Goal: Information Seeking & Learning: Learn about a topic

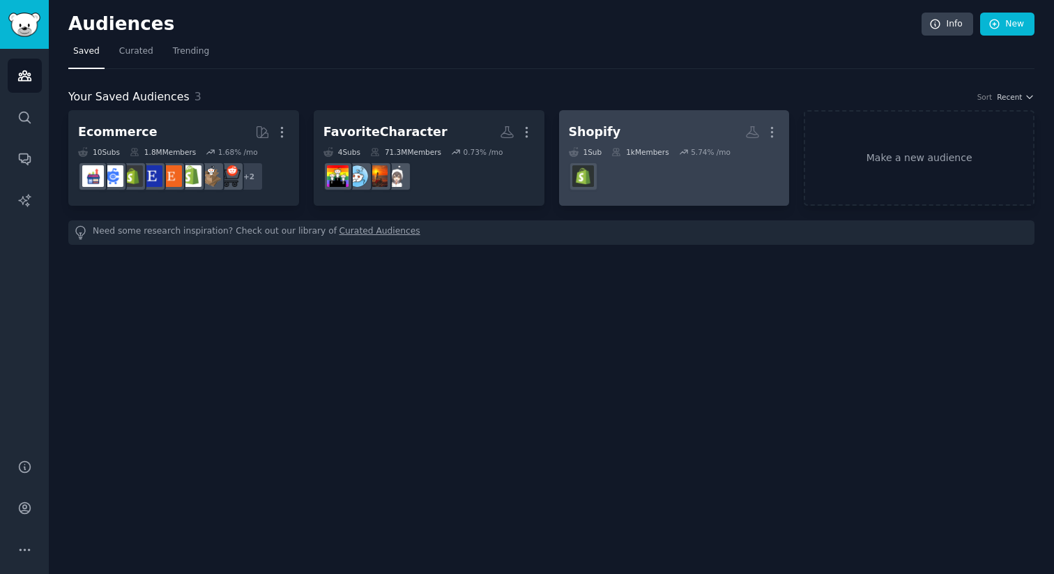
click at [676, 123] on h2 "Shopify More" at bounding box center [674, 132] width 211 height 24
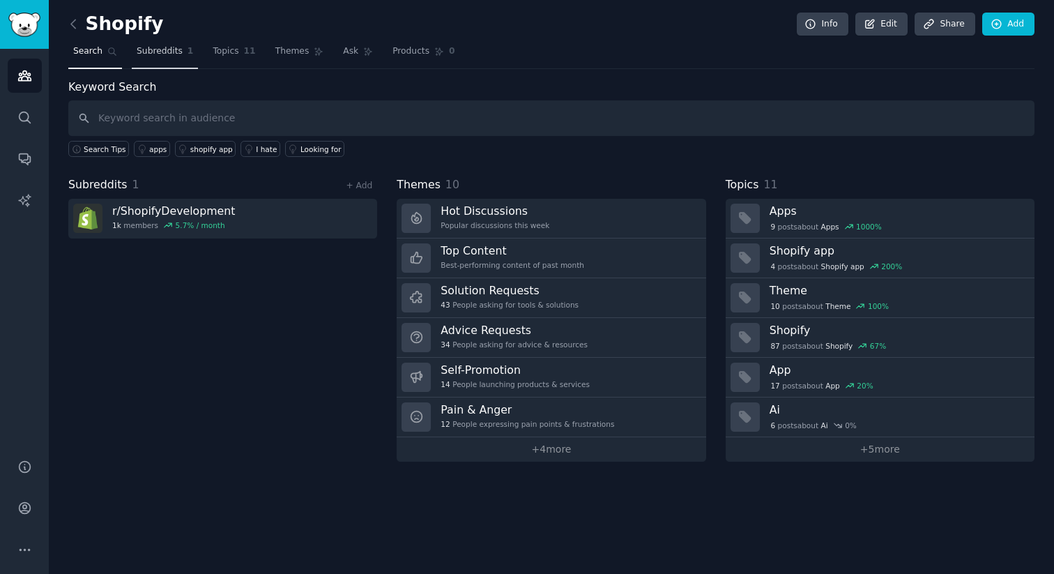
click at [182, 58] on link "Subreddits 1" at bounding box center [165, 54] width 66 height 29
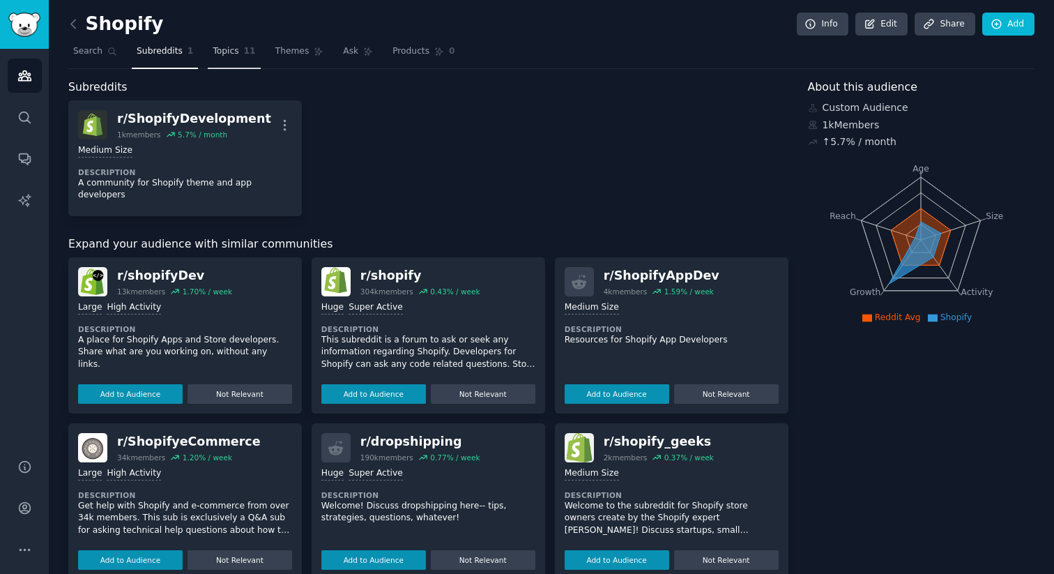
click at [232, 54] on span "Topics" at bounding box center [226, 51] width 26 height 13
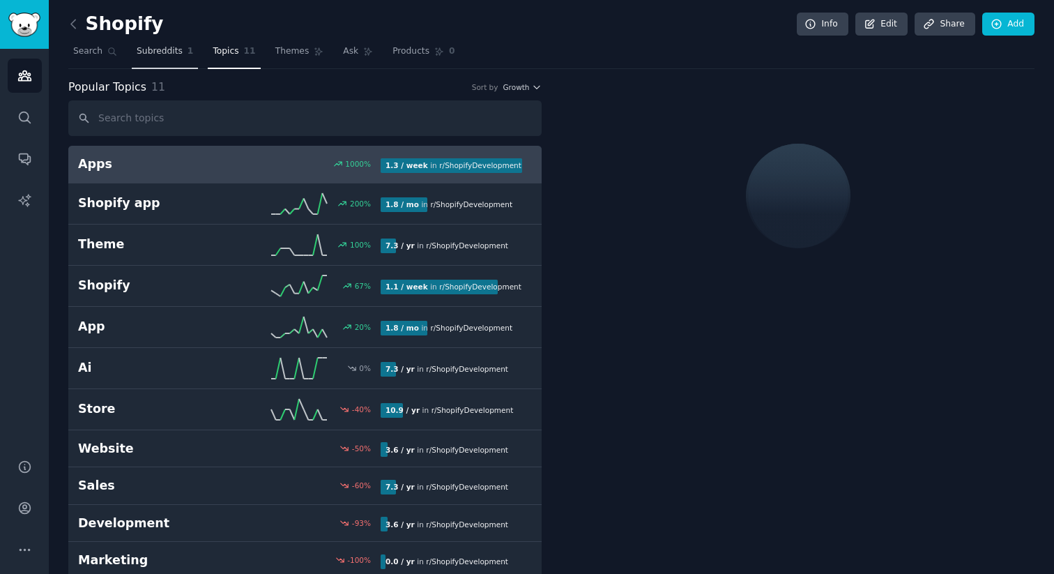
click at [153, 59] on link "Subreddits 1" at bounding box center [165, 54] width 66 height 29
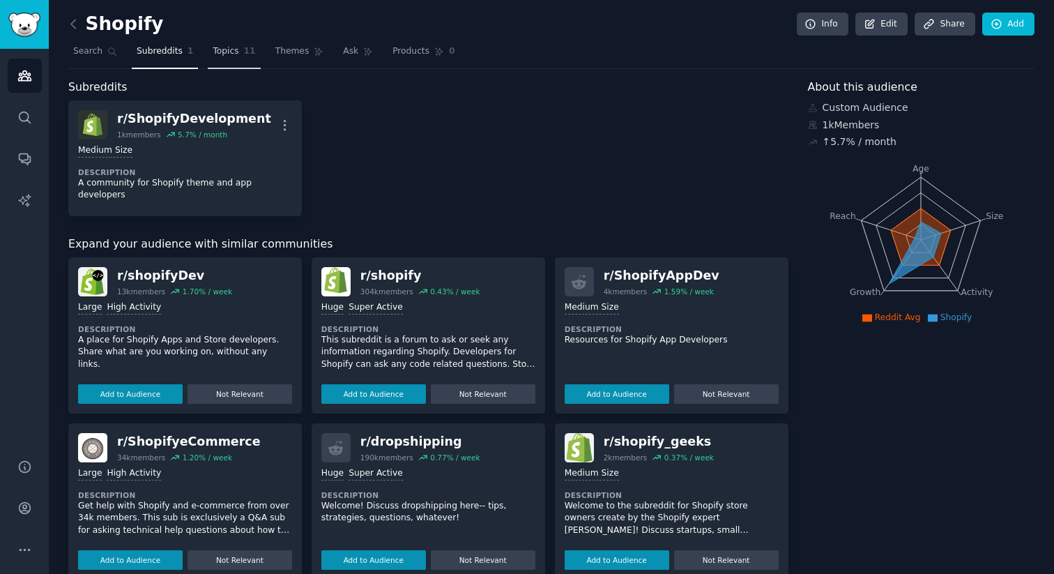
click at [227, 52] on span "Topics" at bounding box center [226, 51] width 26 height 13
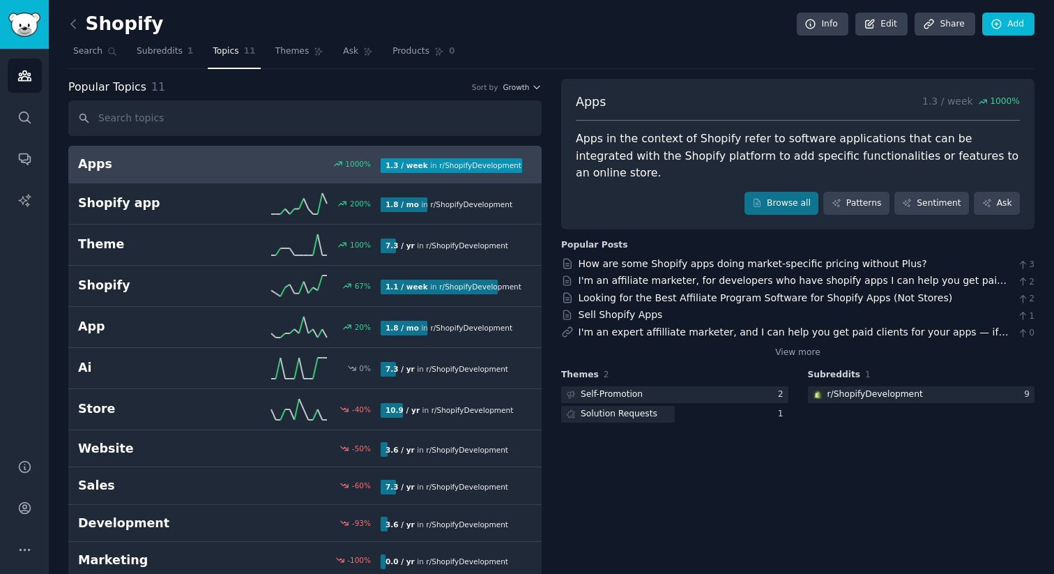
click at [321, 167] on div "1000 %" at bounding box center [304, 164] width 151 height 10
click at [181, 58] on link "Subreddits 1" at bounding box center [165, 54] width 66 height 29
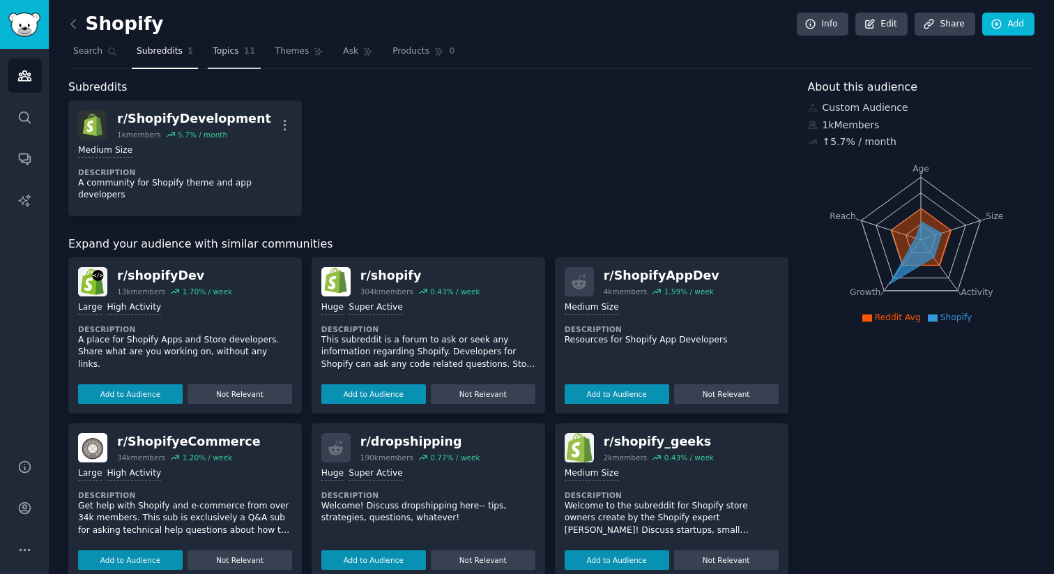
click at [231, 57] on span "Topics" at bounding box center [226, 51] width 26 height 13
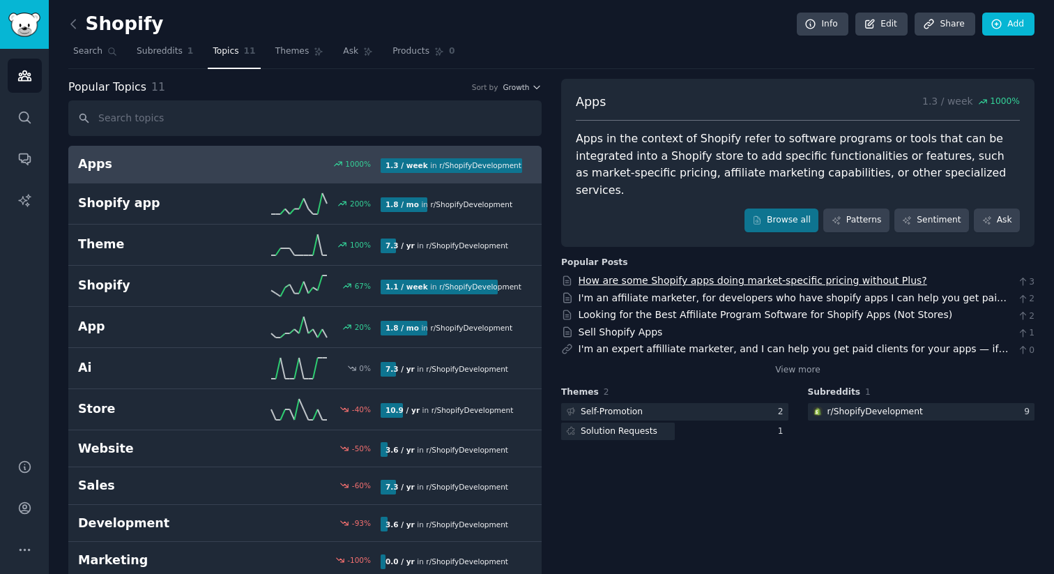
click at [654, 275] on link "How are some Shopify apps doing market-specific pricing without Plus?" at bounding box center [753, 280] width 349 height 11
click at [692, 292] on link "I'm an affiliate marketer, for developers who have shopify apps I can help you …" at bounding box center [793, 305] width 429 height 26
